Goal: Information Seeking & Learning: Learn about a topic

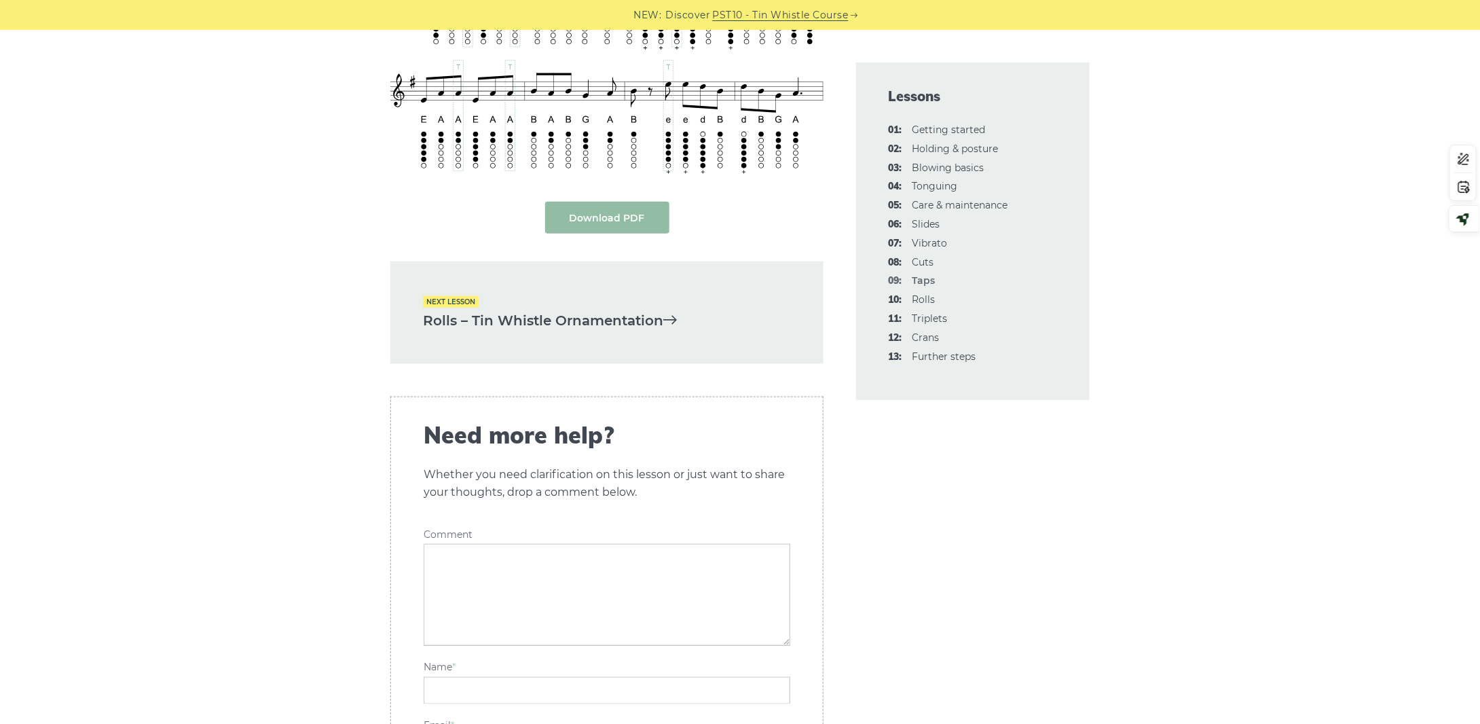
click at [611, 202] on link "Download PDF" at bounding box center [607, 218] width 124 height 32
click at [587, 316] on link "Rolls – Tin Whistle Ornamentation" at bounding box center [607, 321] width 368 height 22
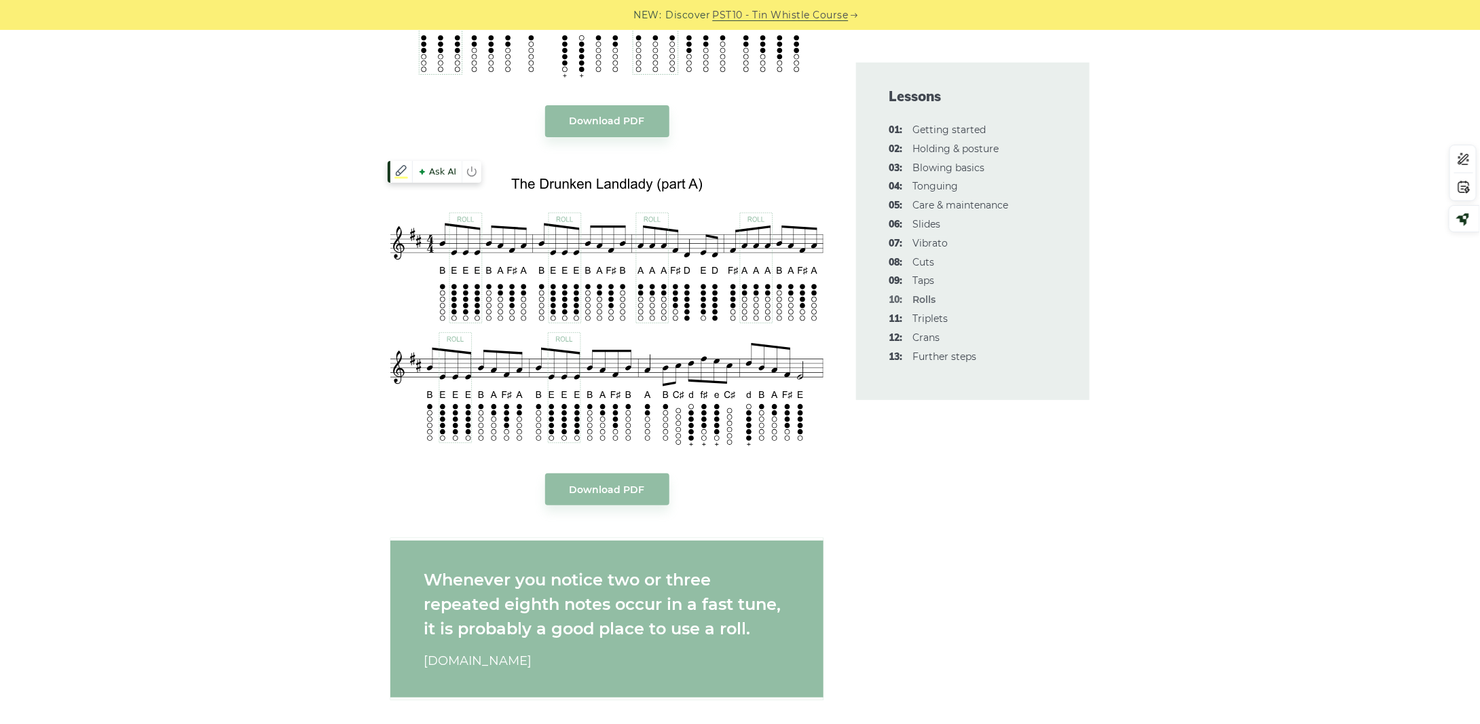
scroll to position [2376, 0]
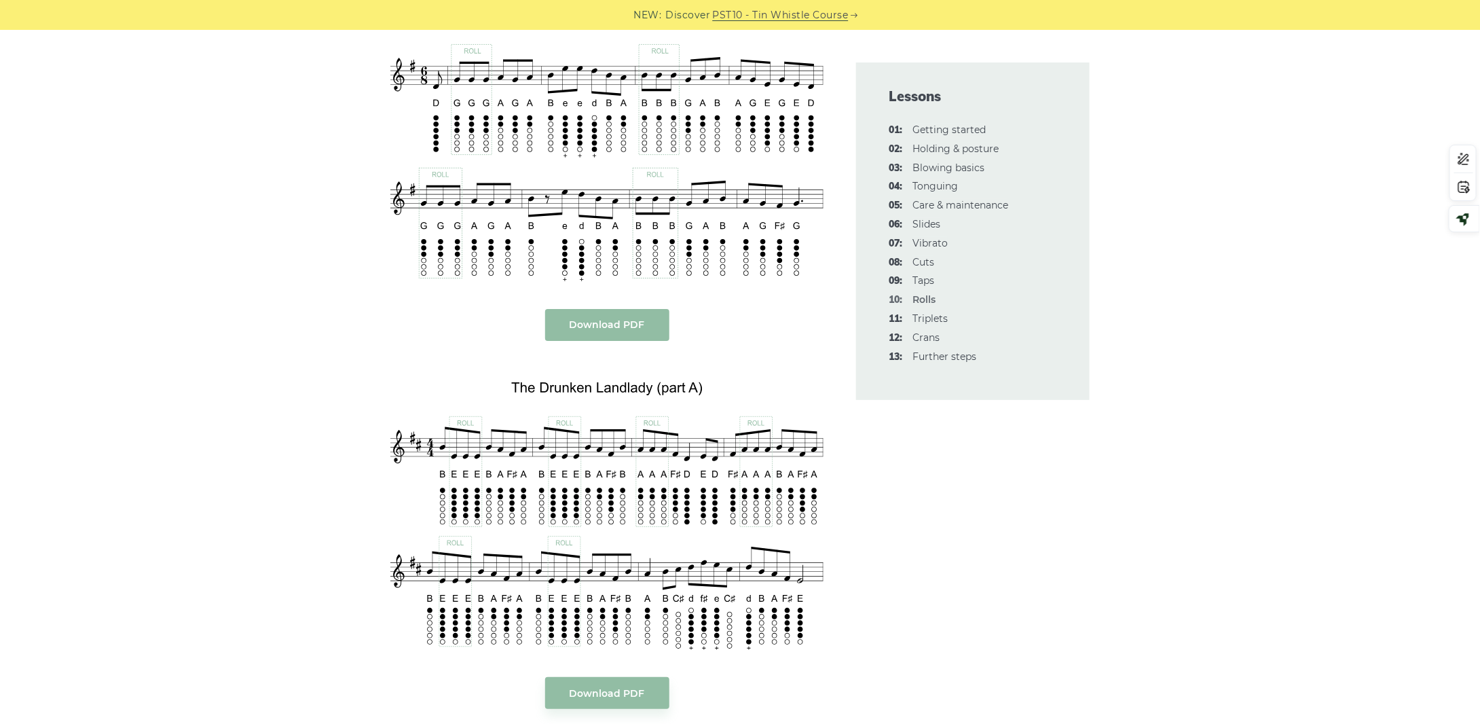
click at [616, 329] on link "Download PDF" at bounding box center [607, 325] width 124 height 32
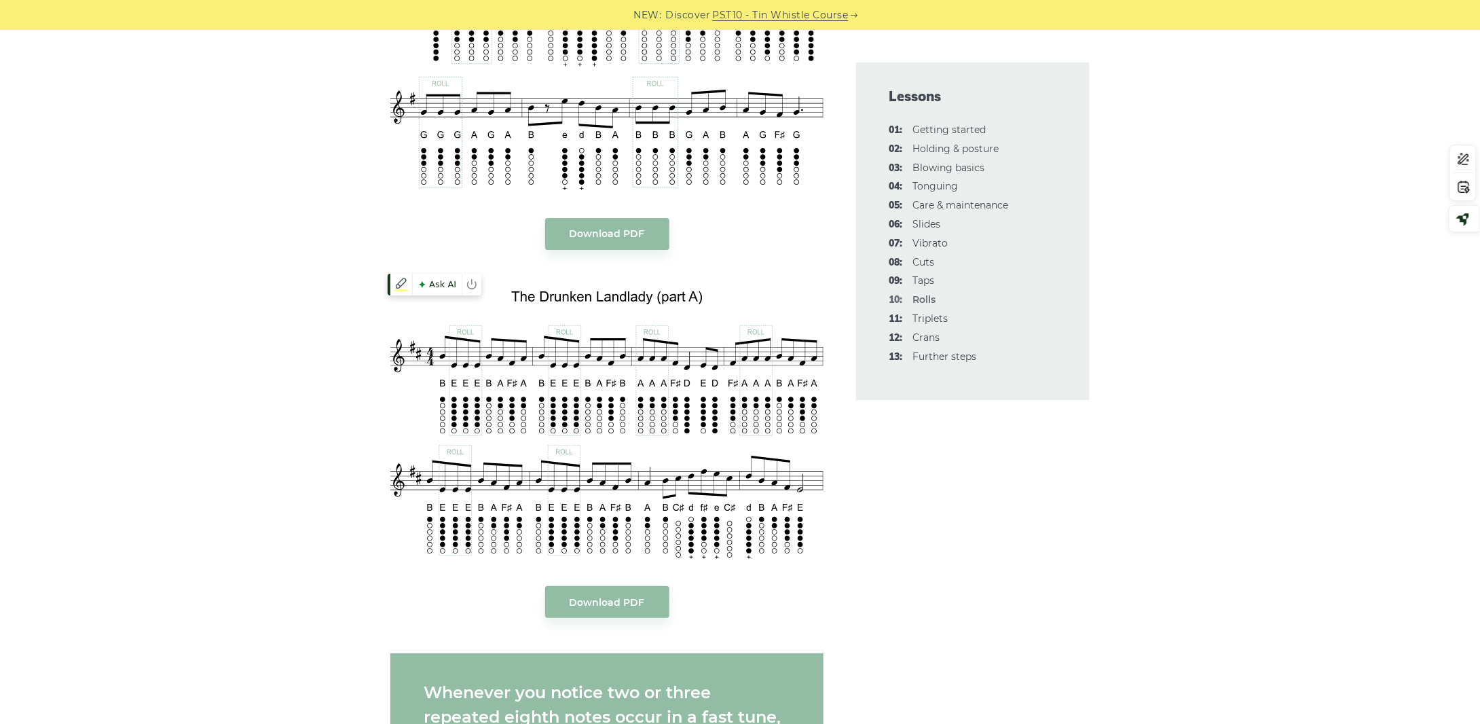
scroll to position [2647, 0]
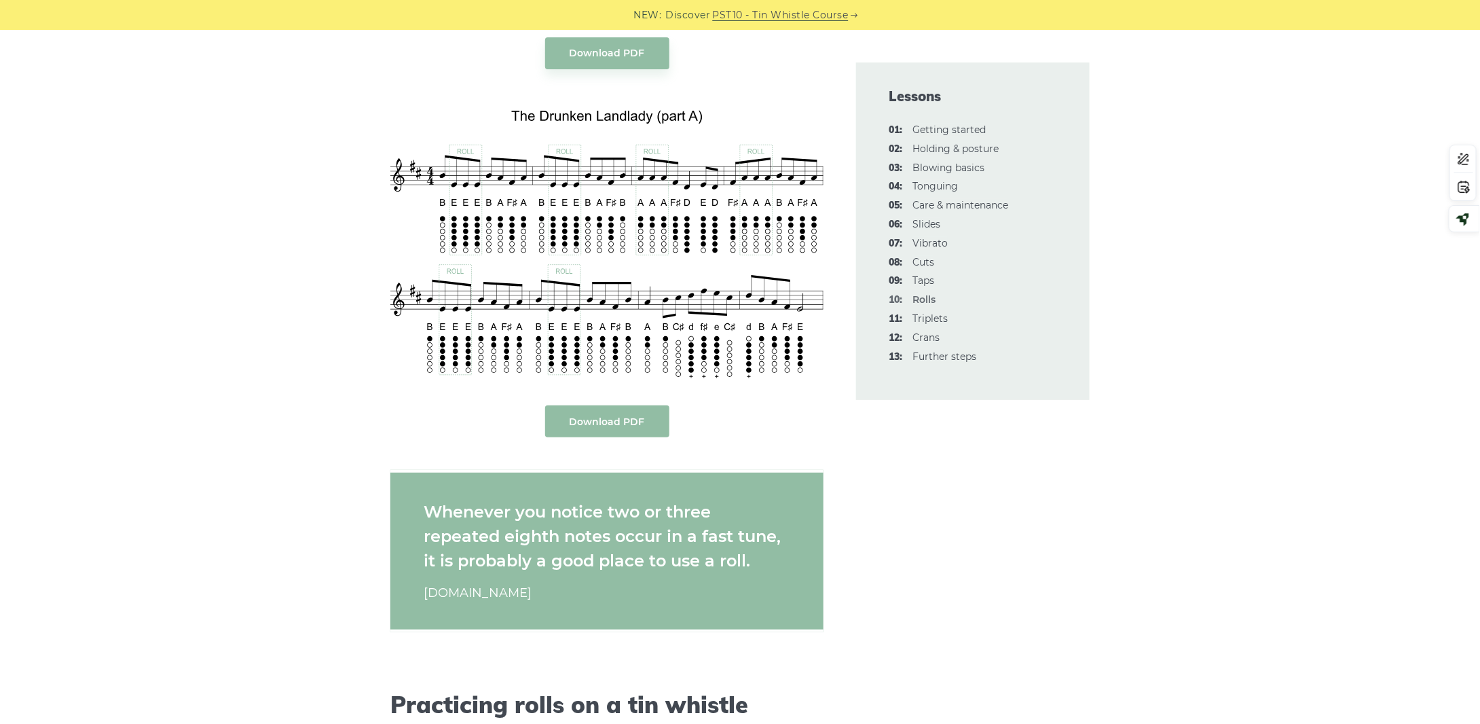
click at [605, 421] on link "Download PDF" at bounding box center [607, 421] width 124 height 32
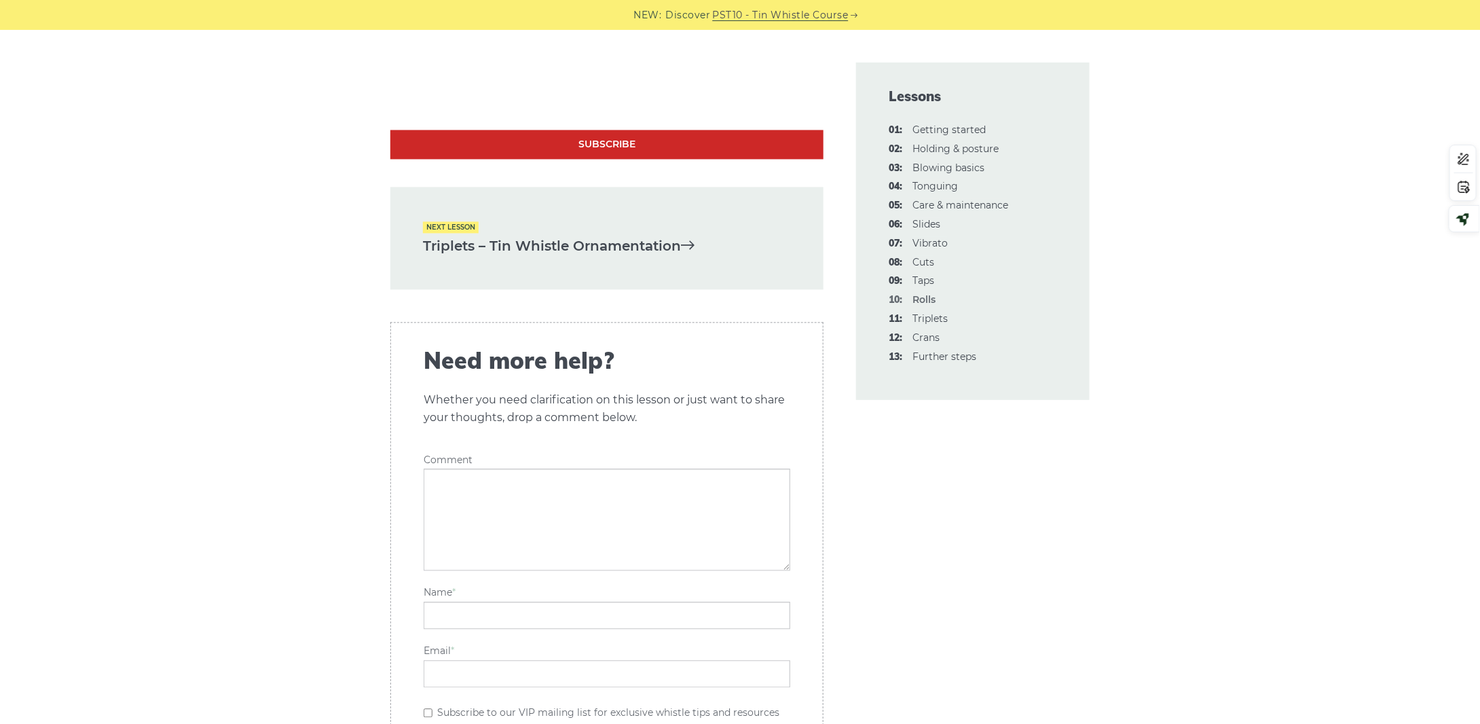
scroll to position [3937, 0]
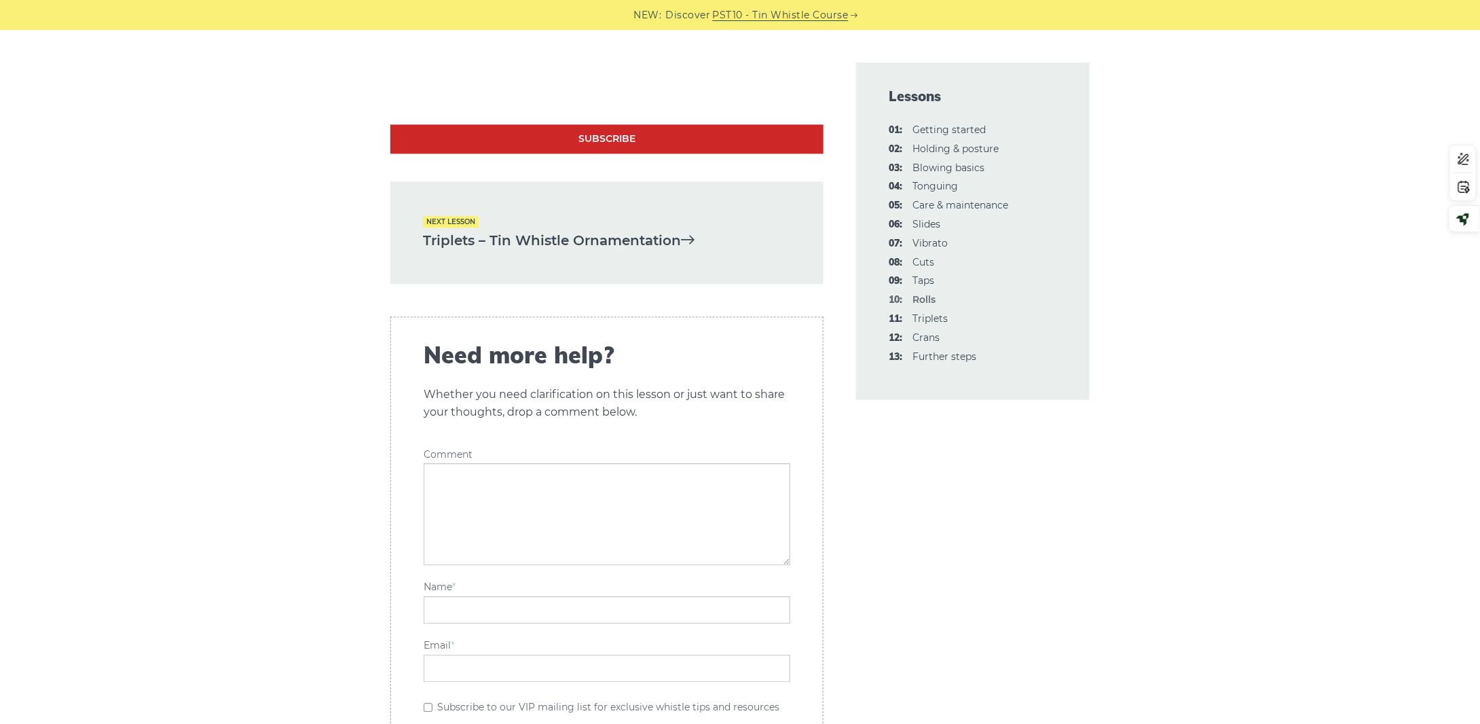
click at [504, 241] on link "Triplets – Tin Whistle Ornamentation" at bounding box center [607, 240] width 368 height 22
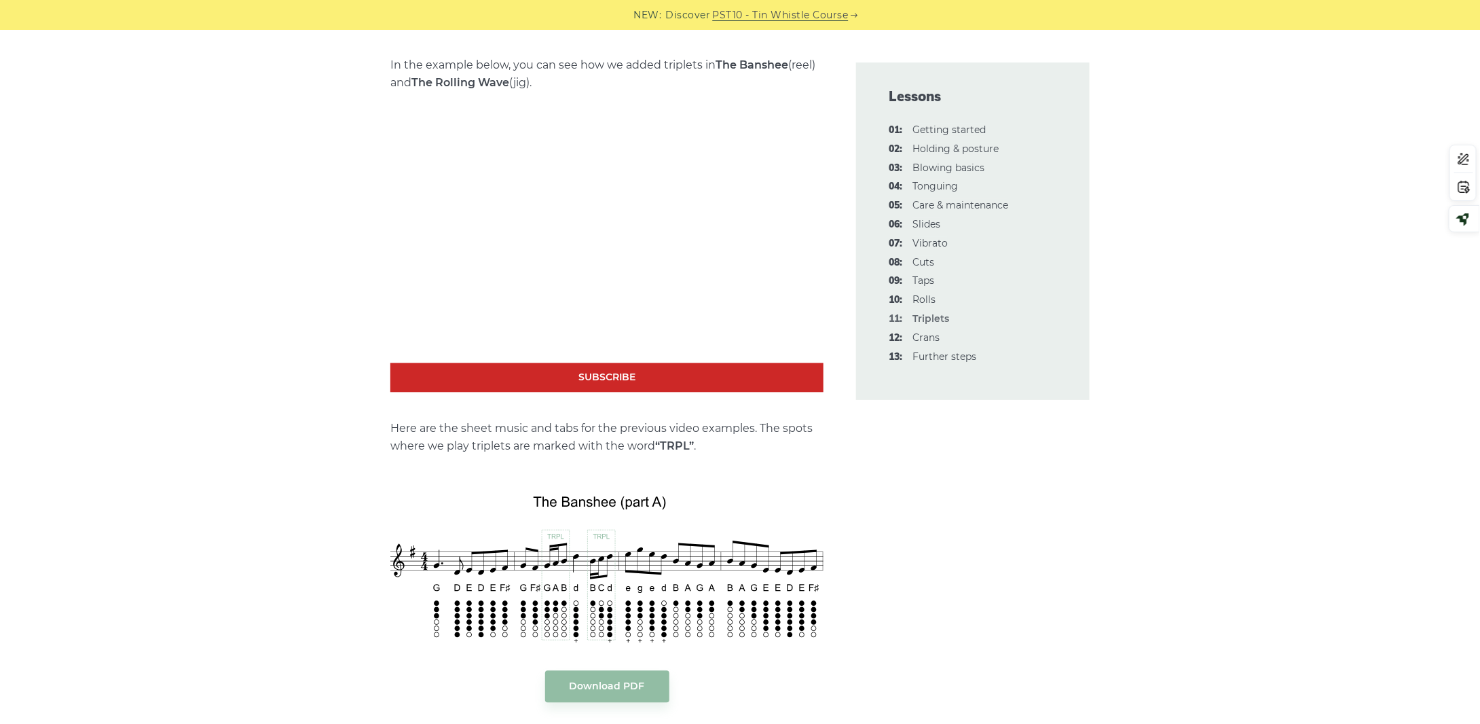
scroll to position [1493, 0]
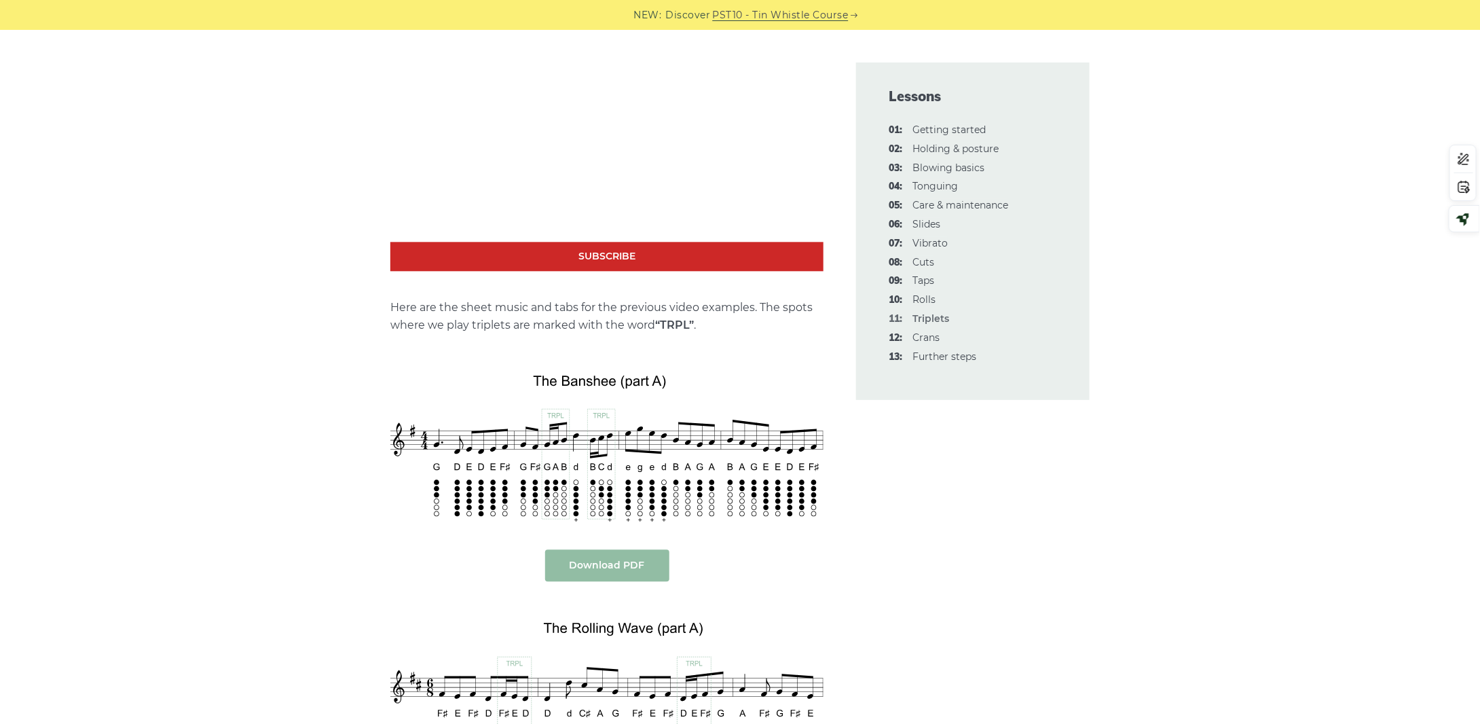
click at [608, 560] on link "Download PDF" at bounding box center [607, 565] width 124 height 32
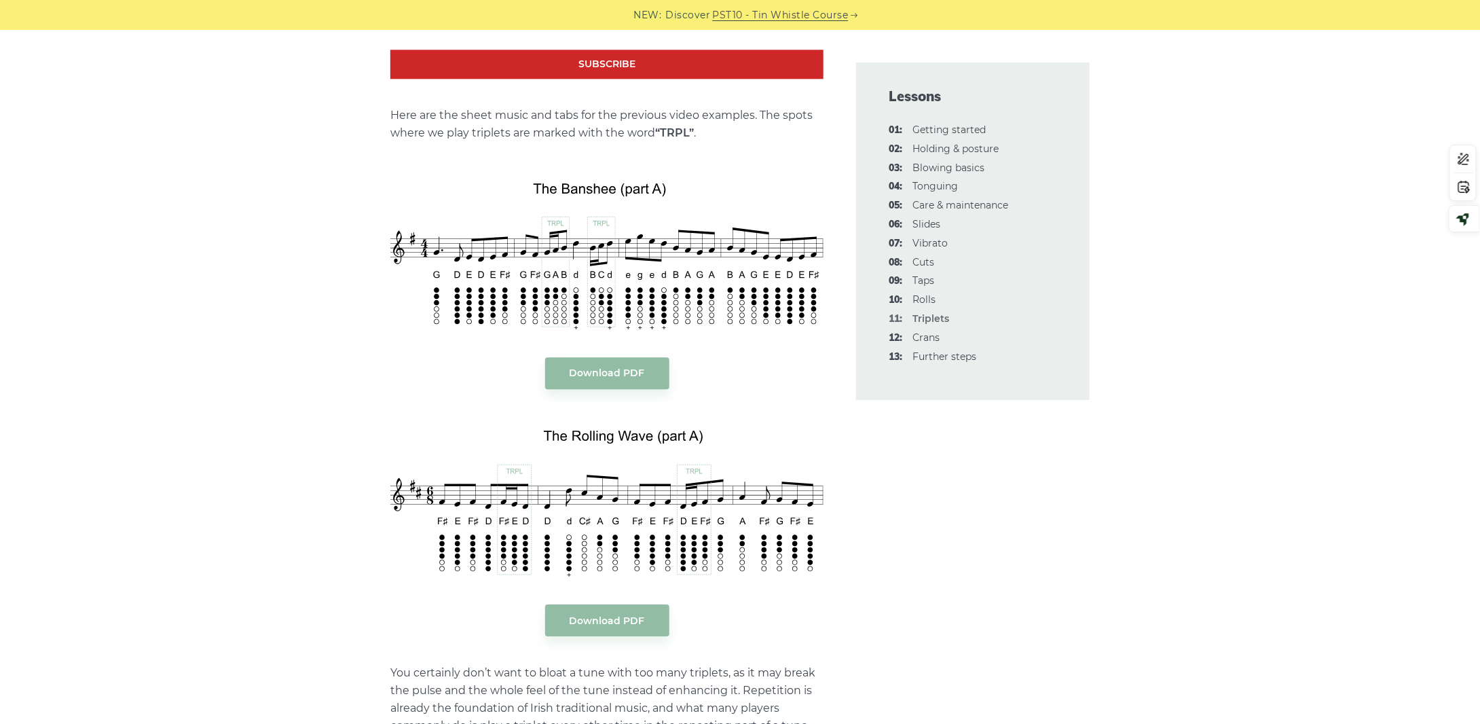
scroll to position [2036, 0]
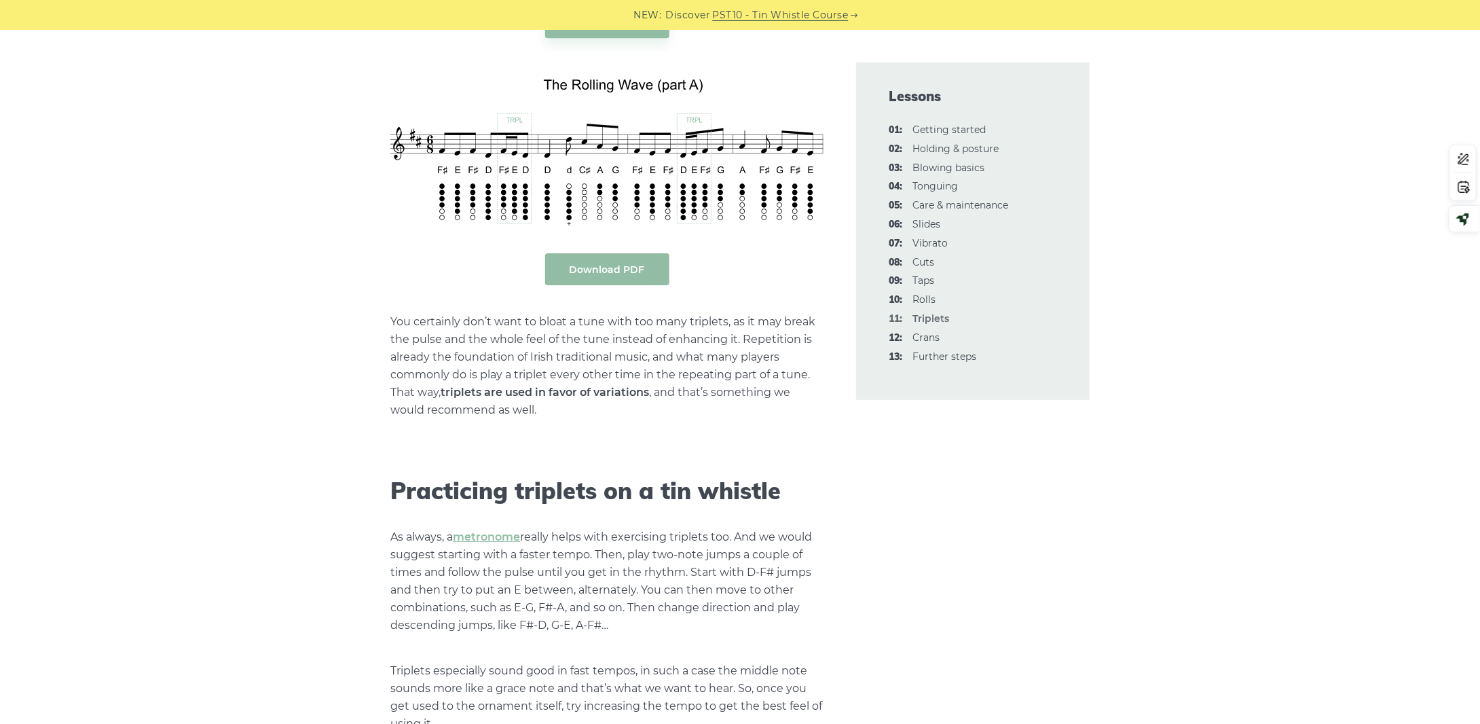
click at [608, 260] on link "Download PDF" at bounding box center [607, 269] width 124 height 32
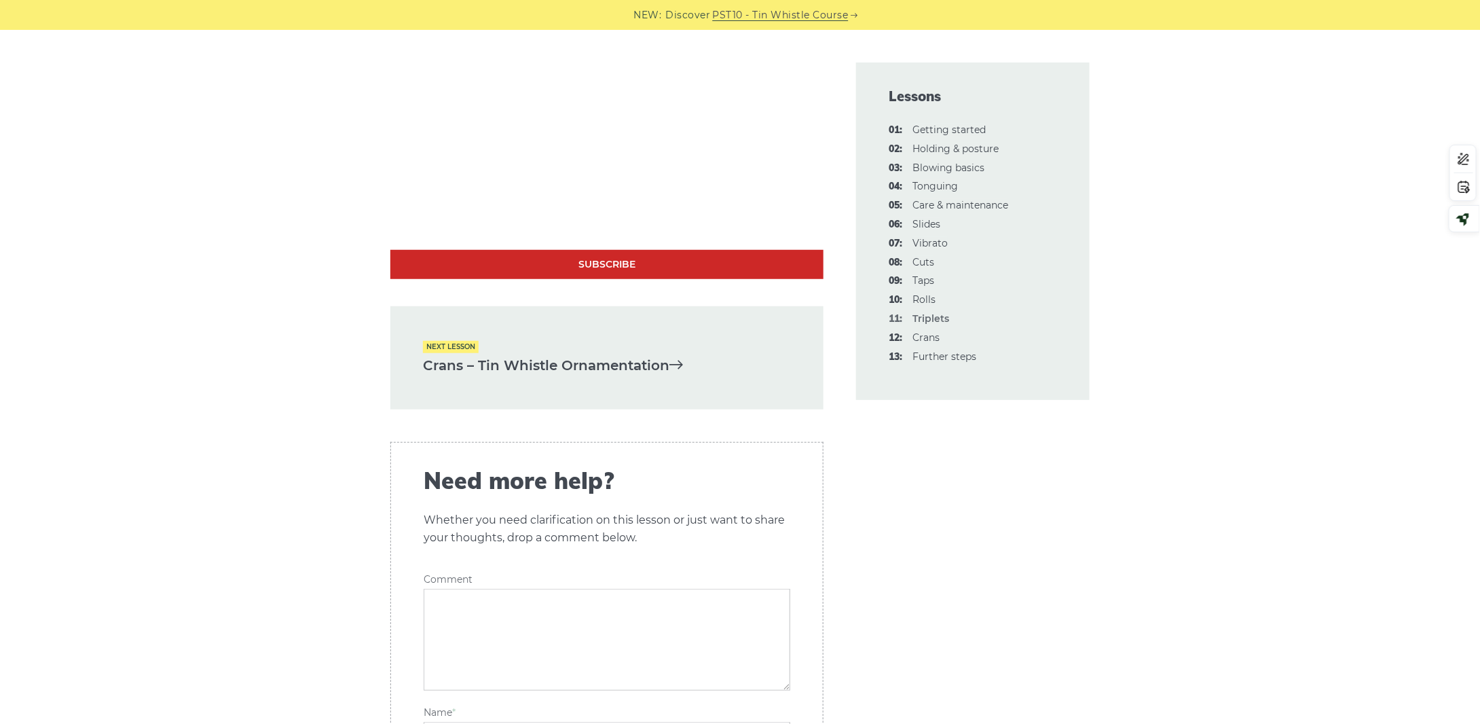
scroll to position [3122, 0]
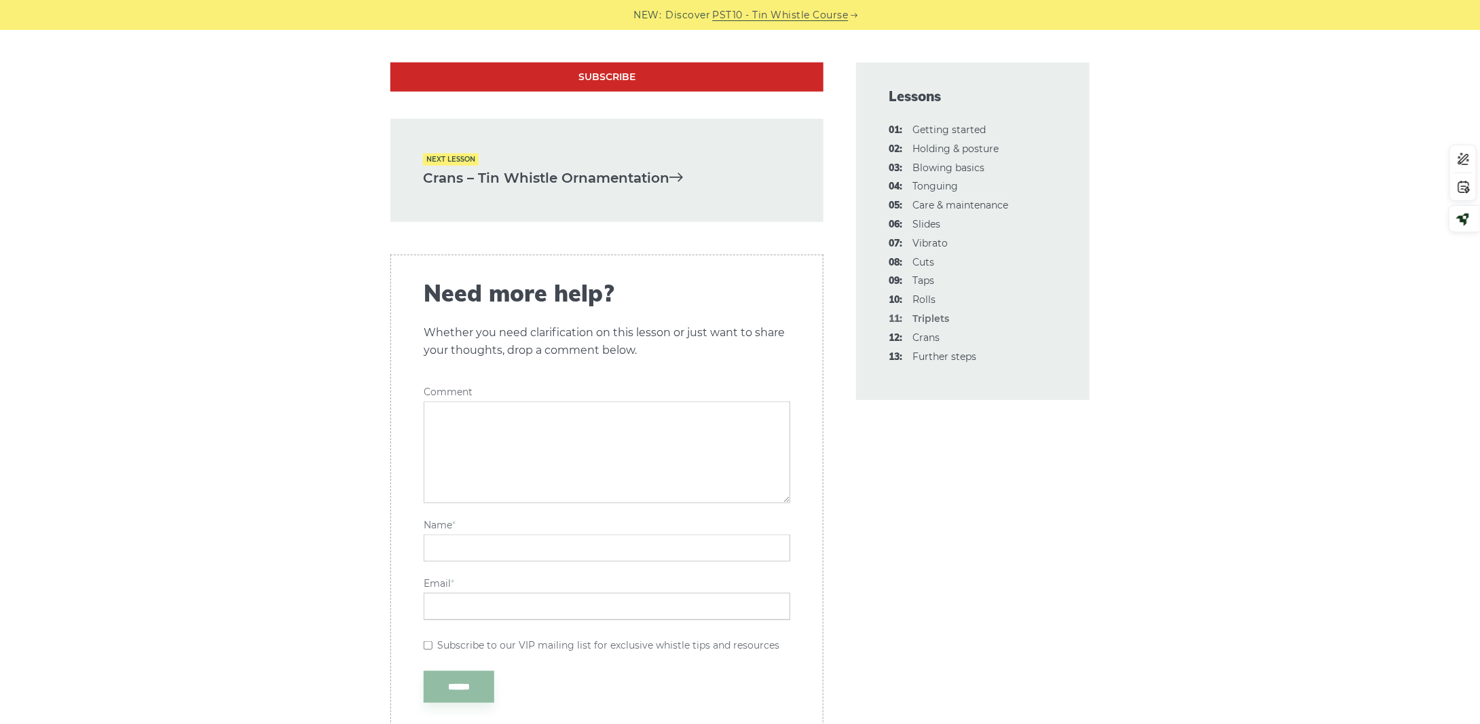
click at [548, 185] on link "Crans – Tin Whistle Ornamentation" at bounding box center [607, 178] width 368 height 22
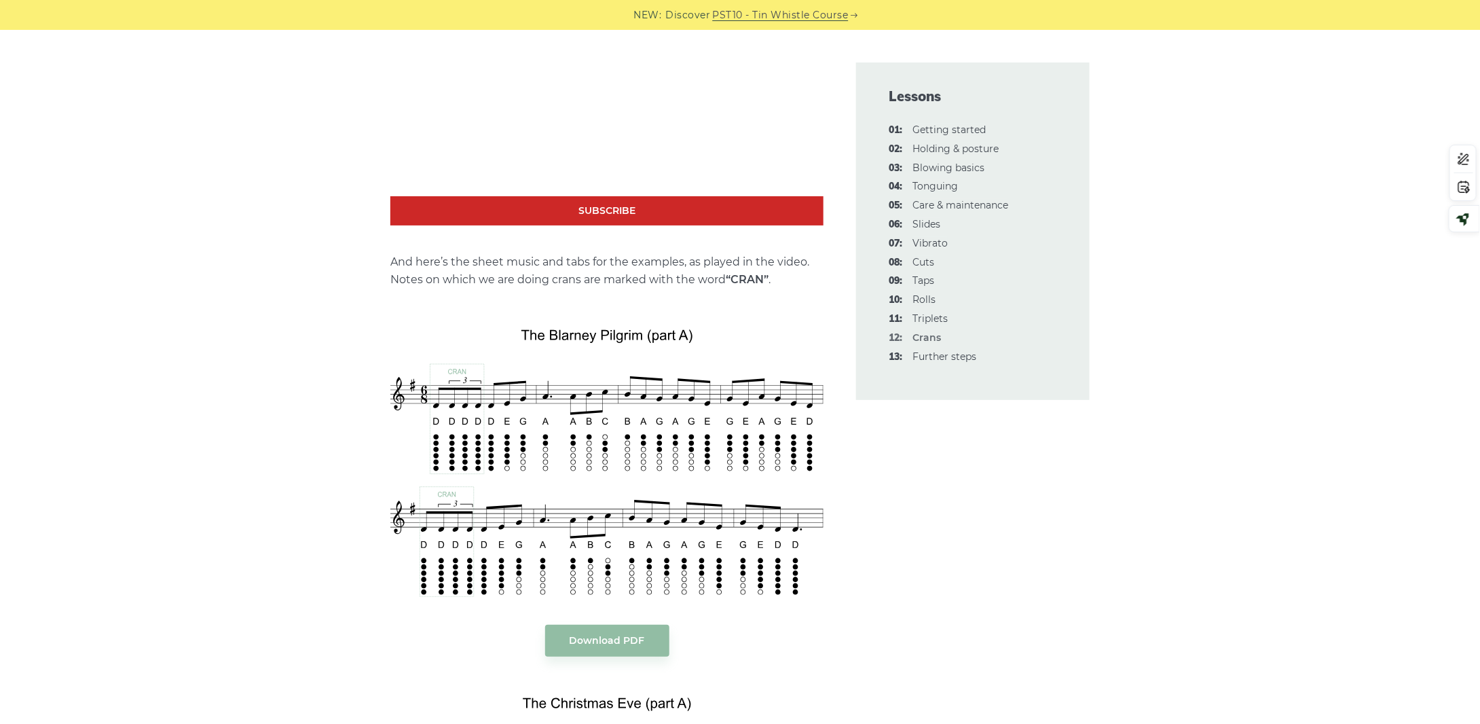
scroll to position [2647, 0]
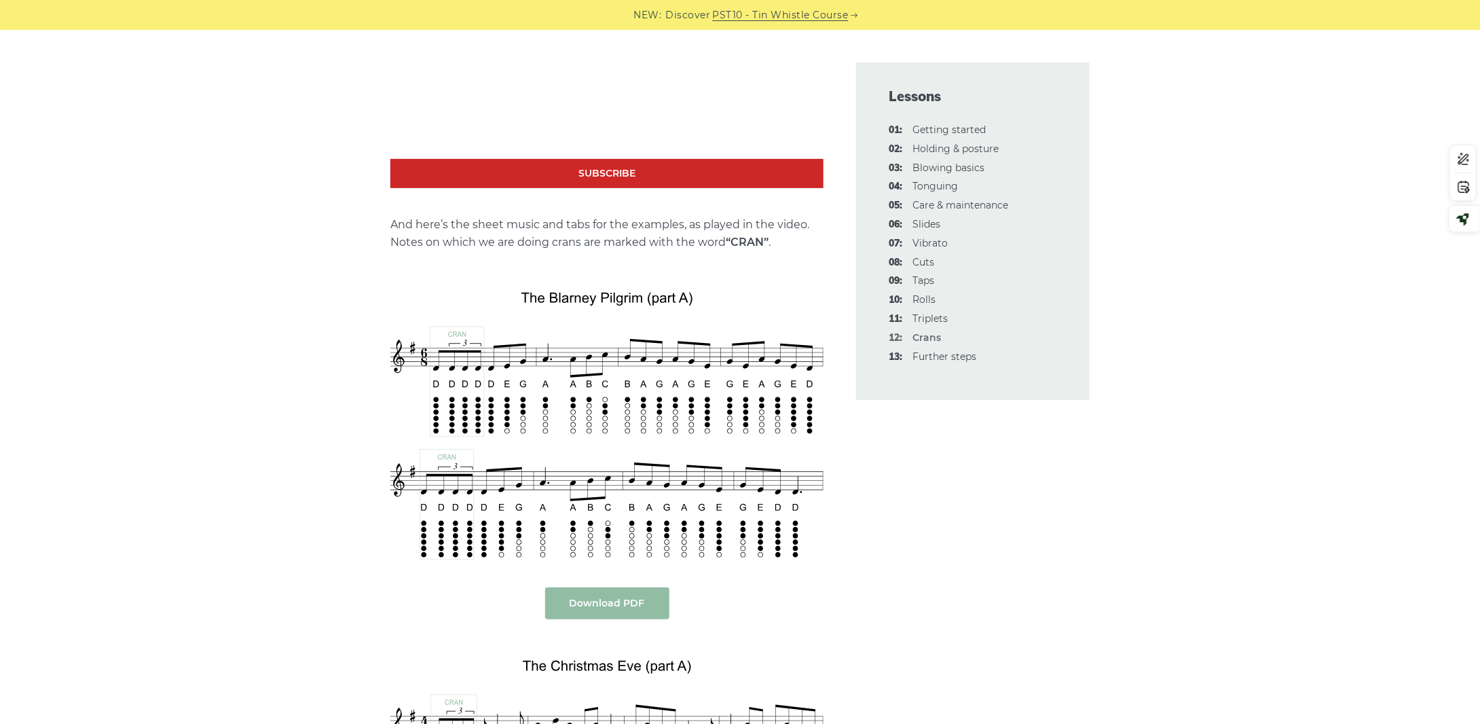
click at [599, 587] on link "Download PDF" at bounding box center [607, 603] width 124 height 32
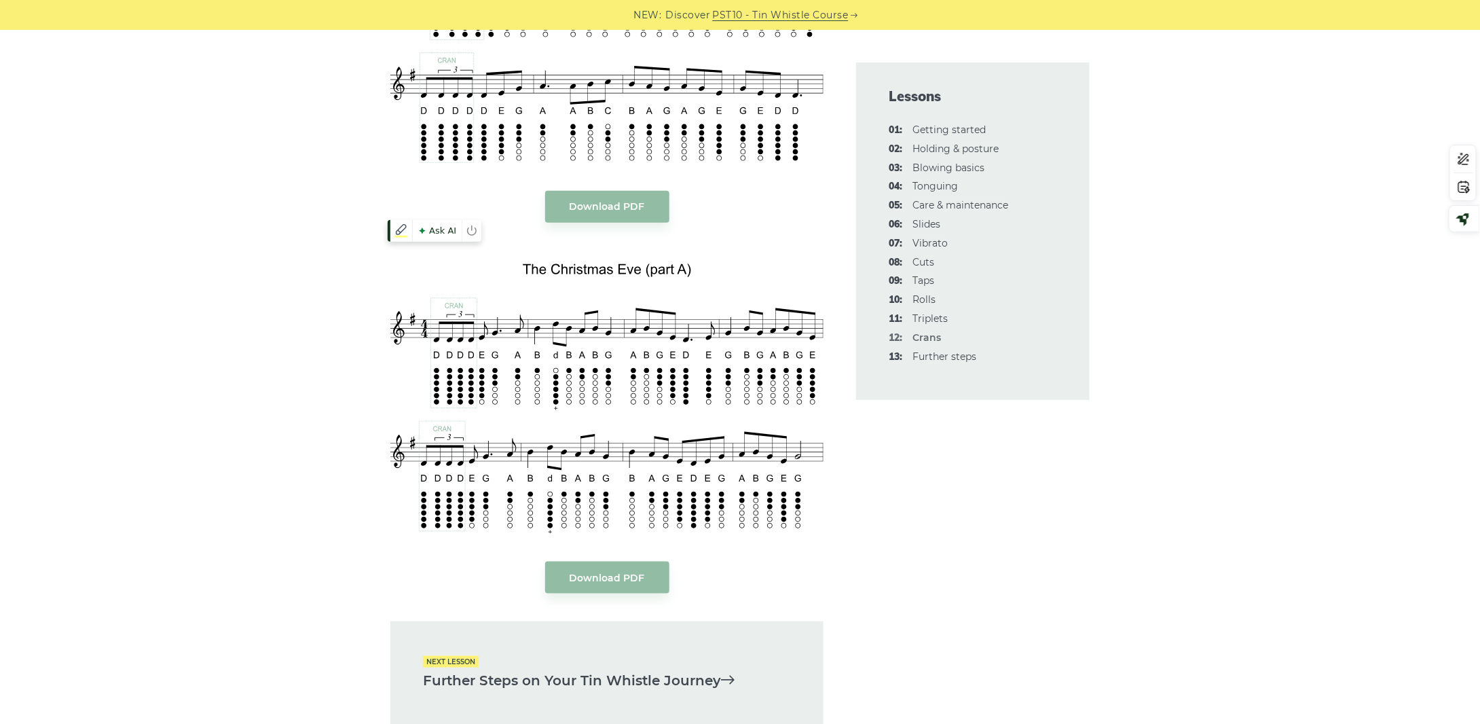
scroll to position [3054, 0]
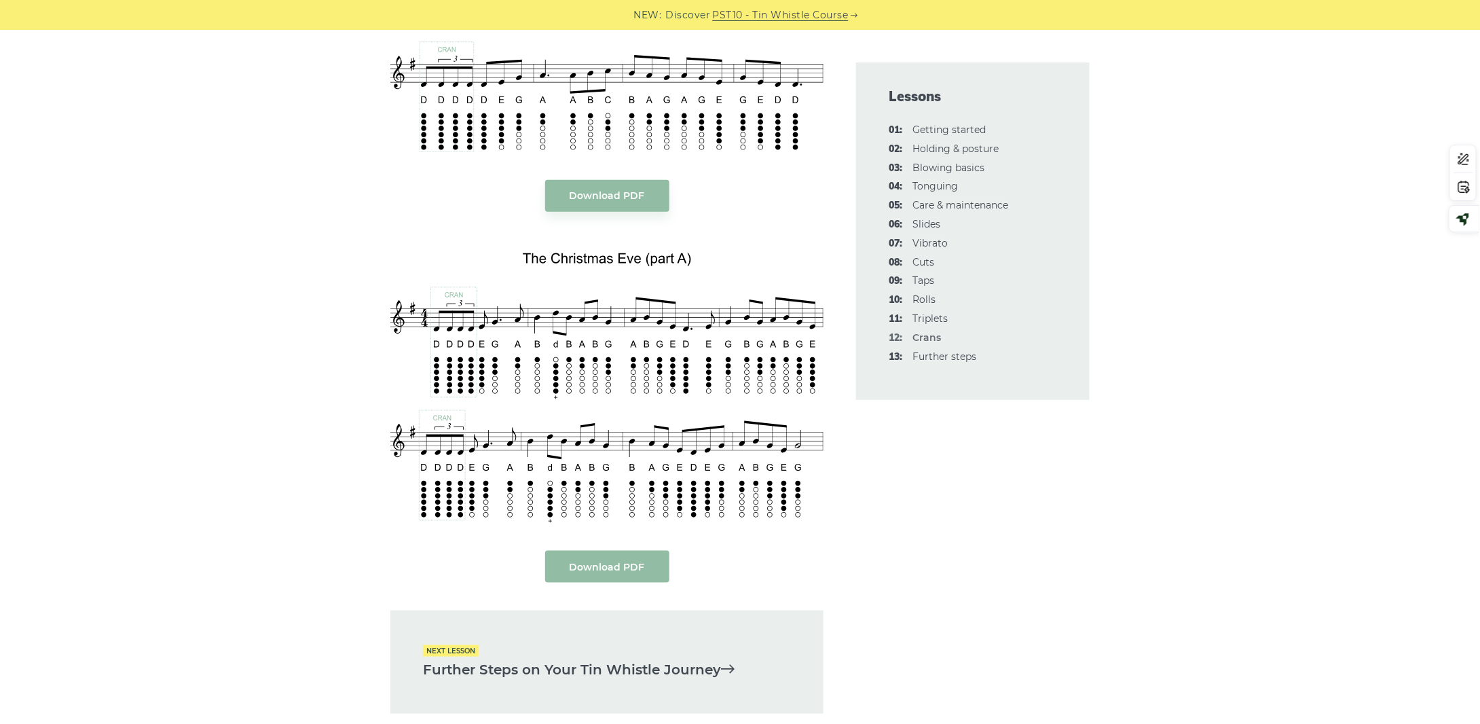
click at [619, 550] on link "Download PDF" at bounding box center [607, 566] width 124 height 32
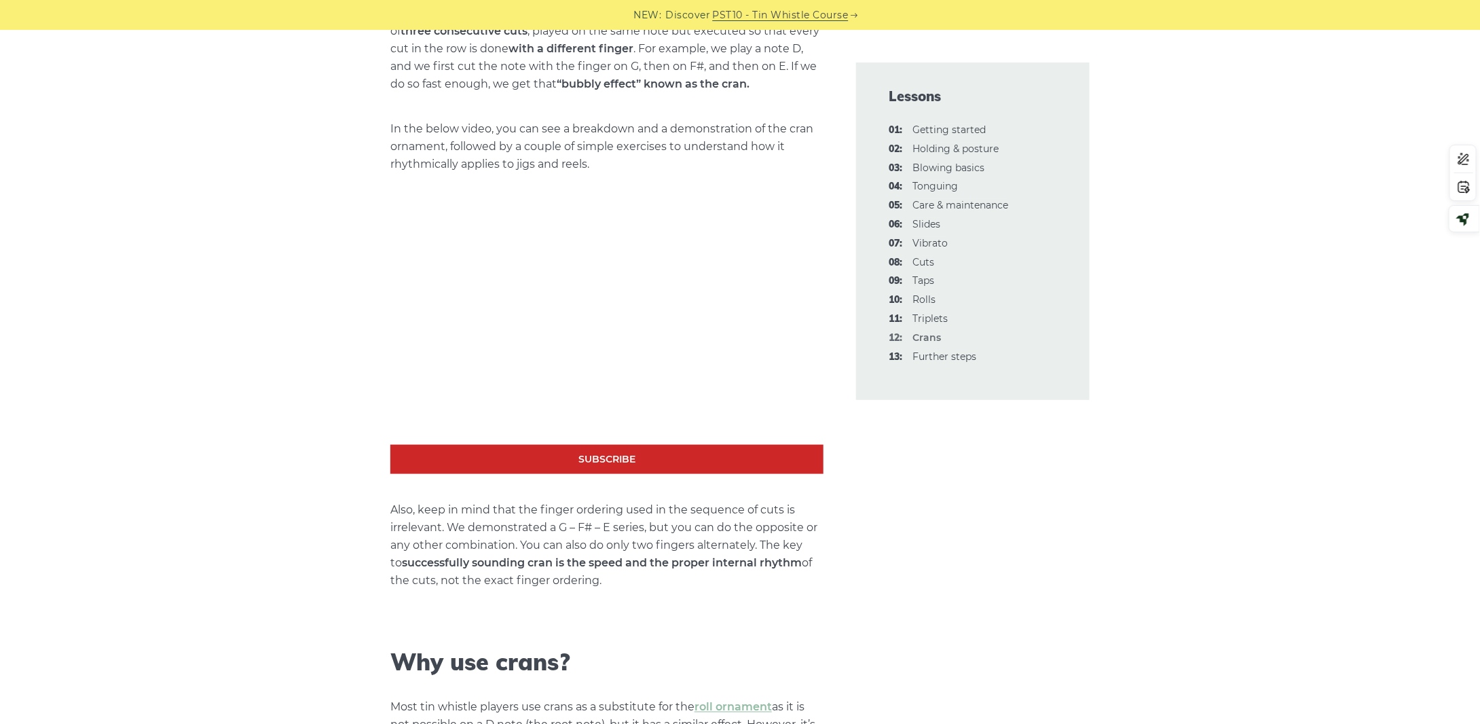
scroll to position [0, 0]
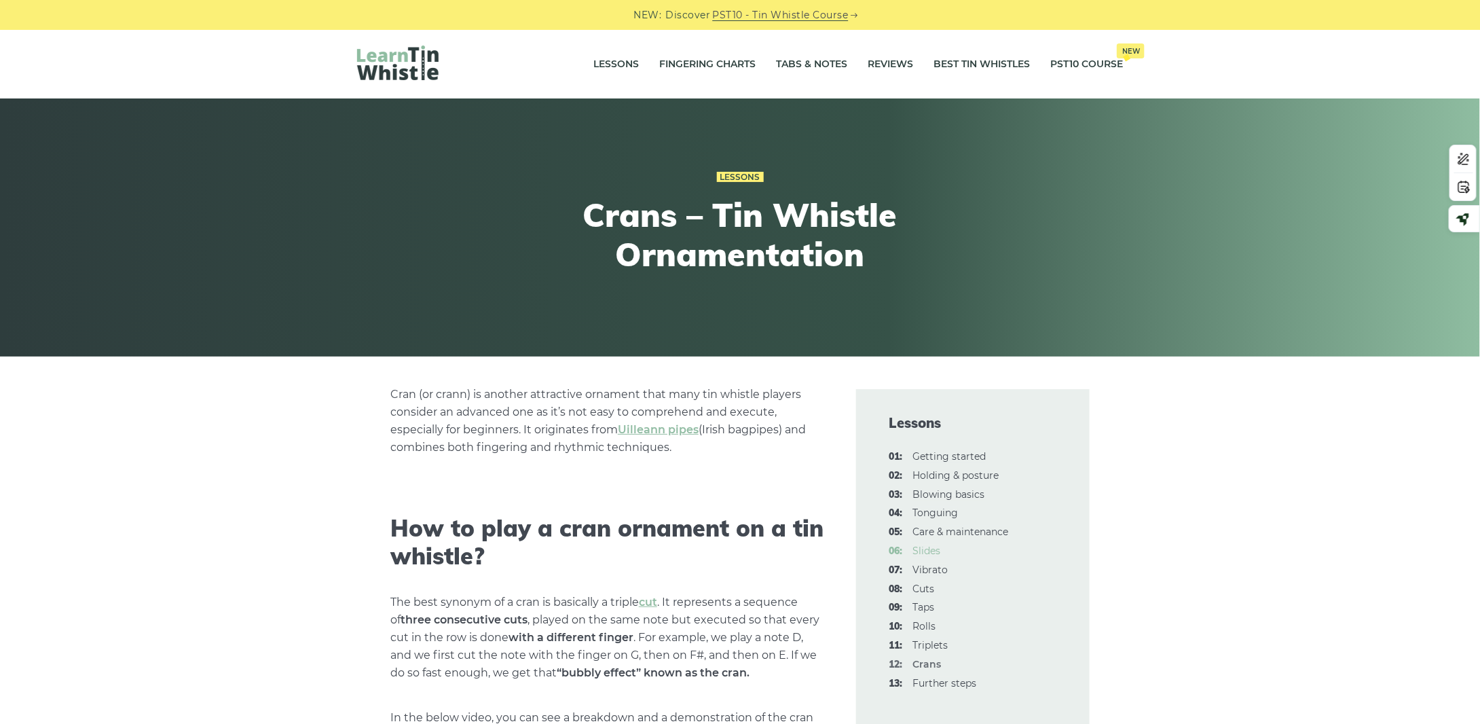
click at [927, 551] on link "06: Slides" at bounding box center [926, 550] width 28 height 12
